Goal: Information Seeking & Learning: Learn about a topic

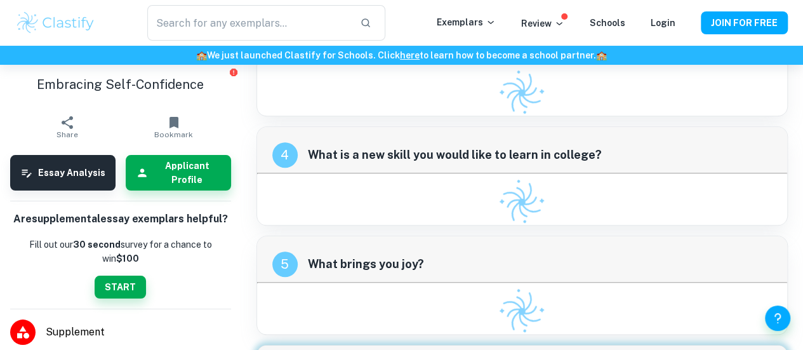
scroll to position [694, 0]
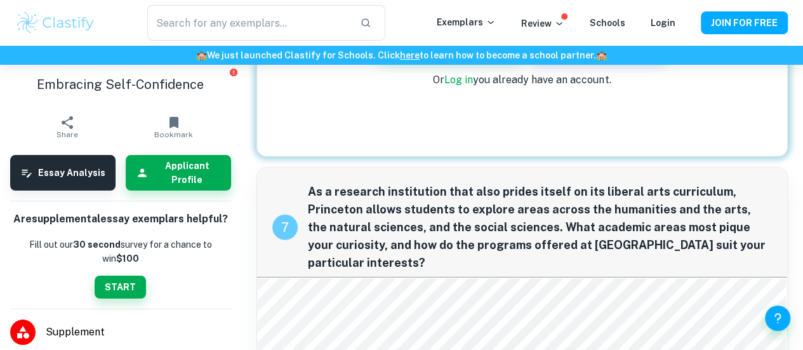
scroll to position [1771, 0]
